Goal: Information Seeking & Learning: Learn about a topic

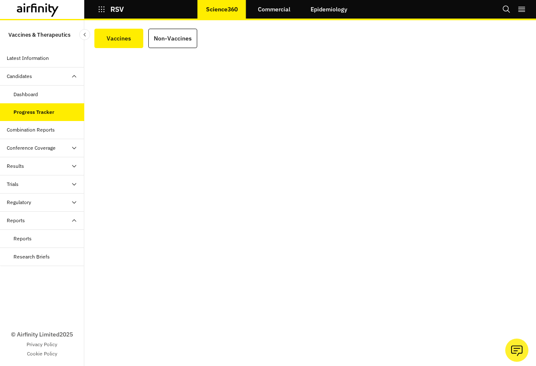
scroll to position [22, 0]
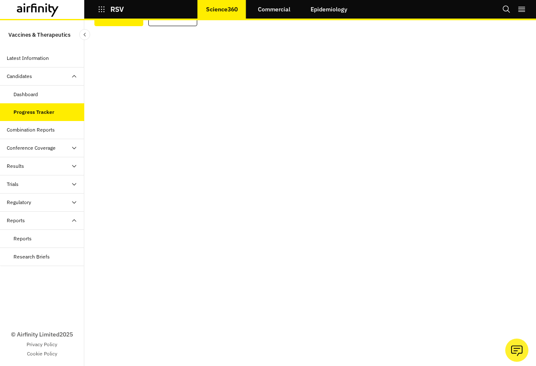
click at [21, 129] on div "Combination Reports" at bounding box center [31, 130] width 48 height 8
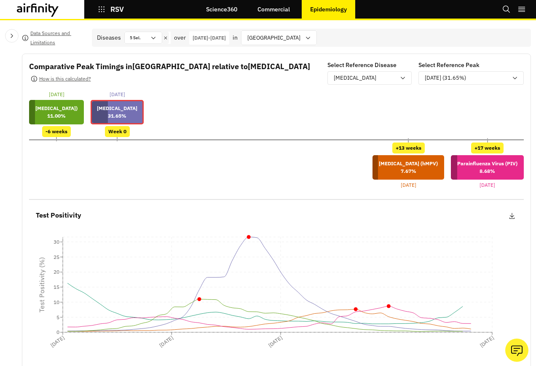
click at [113, 13] on p "RSV" at bounding box center [116, 9] width 13 height 8
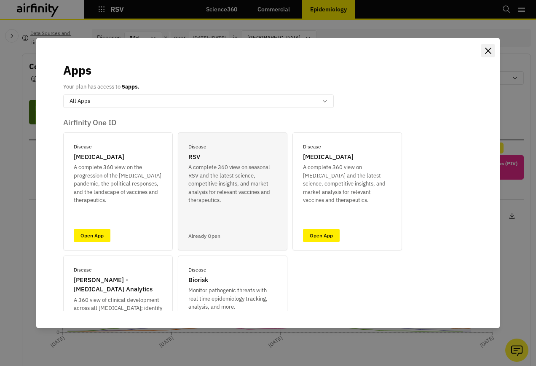
click at [490, 51] on icon "Close" at bounding box center [488, 51] width 6 height 6
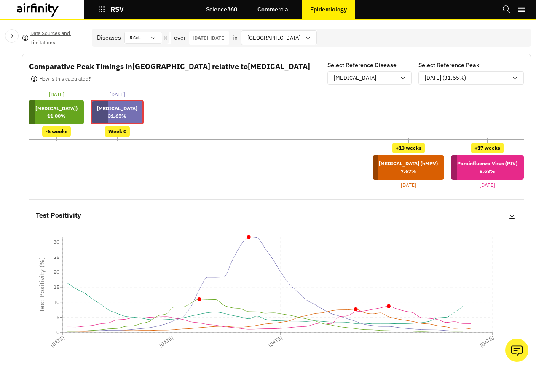
click at [214, 6] on link "Science360" at bounding box center [222, 9] width 48 height 20
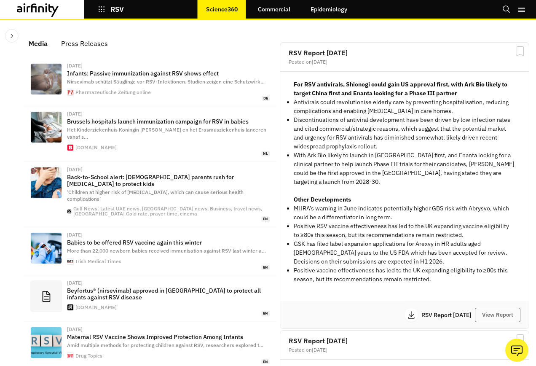
scroll to position [538, 246]
click at [123, 6] on p "RSV" at bounding box center [116, 9] width 13 height 8
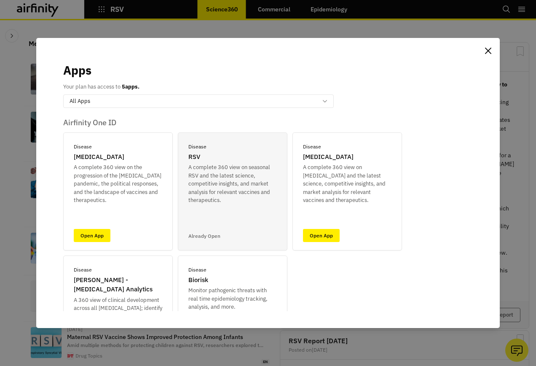
click at [209, 233] on p "Already Open" at bounding box center [204, 236] width 32 height 8
click at [485, 51] on icon "Close" at bounding box center [488, 51] width 6 height 6
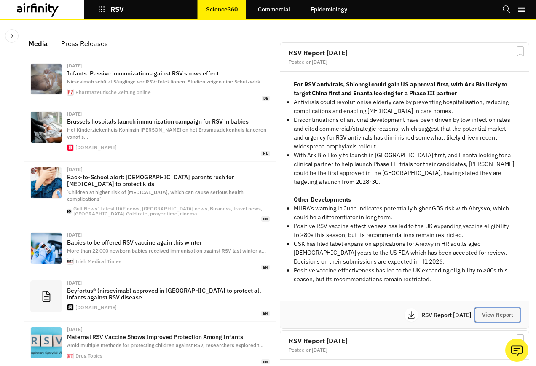
click at [488, 307] on button "View Report" at bounding box center [497, 314] width 45 height 14
